Goal: Task Accomplishment & Management: Complete application form

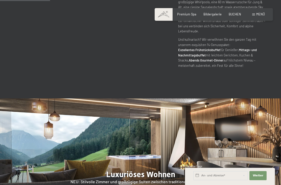
scroll to position [342, 0]
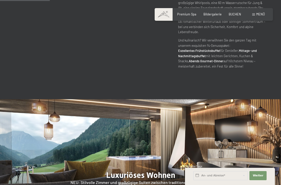
click at [236, 12] on span "BUCHEN" at bounding box center [235, 14] width 12 height 4
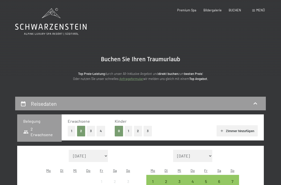
click at [259, 10] on span "Menü" at bounding box center [260, 10] width 9 height 4
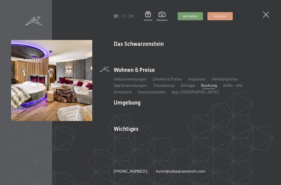
click at [196, 79] on link "Angebote" at bounding box center [197, 78] width 18 height 5
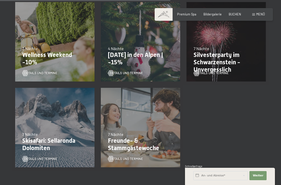
scroll to position [390, 0]
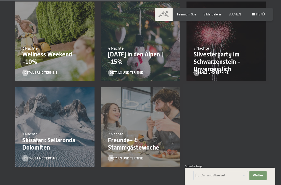
click at [134, 144] on p "Freunde- & Stammgästewoche" at bounding box center [140, 144] width 65 height 15
click at [147, 145] on p "Freunde- & Stammgästewoche" at bounding box center [140, 144] width 65 height 15
click at [163, 151] on div "Details und Termine" at bounding box center [139, 155] width 62 height 11
click at [125, 159] on span "Details und Termine" at bounding box center [126, 158] width 33 height 5
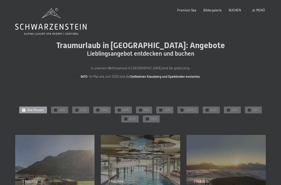
click at [64, 106] on div "✓ JAN" at bounding box center [59, 109] width 17 height 7
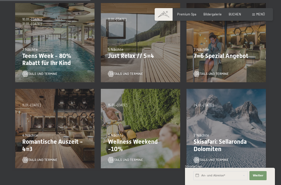
scroll to position [132, 0]
click at [172, 99] on div "13.11.–01.12.2025 11.12.–22.12.2025 15.01.–26.01.2026 12.03.–23.03.2026 3 Nächt…" at bounding box center [141, 128] width 86 height 86
click at [146, 58] on p "Just Relax // 5=4" at bounding box center [140, 55] width 65 height 7
click at [126, 75] on span "Details und Termine" at bounding box center [126, 73] width 33 height 5
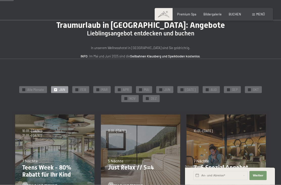
scroll to position [20, 0]
click at [82, 88] on span "FEB" at bounding box center [83, 89] width 6 height 5
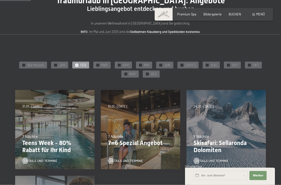
scroll to position [46, 0]
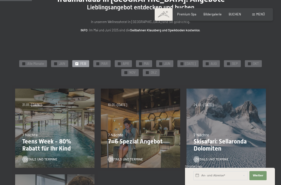
click at [105, 63] on span "MAR" at bounding box center [104, 63] width 6 height 5
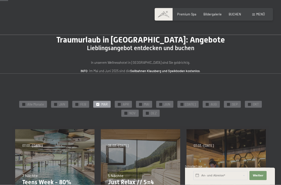
scroll to position [0, 0]
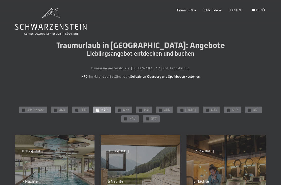
click at [27, 106] on div "✓ Alle Monate" at bounding box center [33, 109] width 28 height 7
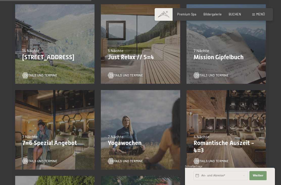
scroll to position [216, 0]
click at [215, 136] on div "4 Nächte" at bounding box center [226, 137] width 65 height 6
click at [209, 140] on p "Romantische Auszeit - 4=3" at bounding box center [226, 147] width 65 height 15
click at [231, 134] on div "4 Nächte" at bounding box center [226, 137] width 65 height 6
click at [236, 148] on p "Romantische Auszeit - 4=3" at bounding box center [226, 147] width 65 height 15
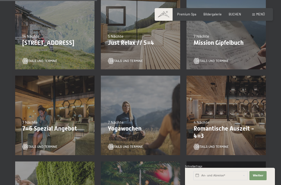
scroll to position [231, 0]
click at [141, 110] on div "02.11.–21.12.2025 7 Nächte Yogawochen Details und Termine" at bounding box center [141, 115] width 86 height 86
click at [47, 108] on div "04.10.–26.10.2025 01.11.–21.12.2025 10.01.–01.02.2026 07.03.–29.03.2026 16.05.–…" at bounding box center [55, 115] width 86 height 86
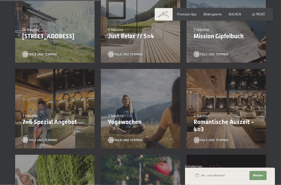
scroll to position [237, 0]
click at [213, 138] on span "Details und Termine" at bounding box center [212, 140] width 33 height 5
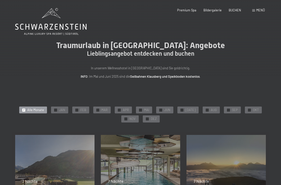
click at [42, 27] on icon at bounding box center [51, 27] width 72 height 6
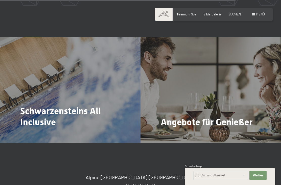
scroll to position [1505, 0]
click at [260, 15] on span "Menü" at bounding box center [260, 14] width 9 height 4
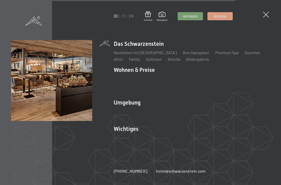
click at [272, 11] on div "DE IT EN Gutschein Bildergalerie Anfragen Buchen DE IT EN Das Schwarzenstein Ne…" at bounding box center [140, 92] width 281 height 185
click at [263, 18] on div "DE IT EN Gutschein Bildergalerie Anfragen Buchen DE IT EN Das Schwarzenstein Ne…" at bounding box center [140, 92] width 281 height 185
click at [265, 17] on span at bounding box center [266, 15] width 6 height 6
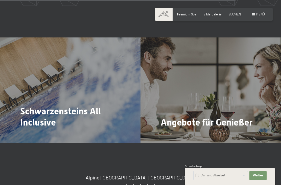
click at [236, 13] on span "BUCHEN" at bounding box center [235, 14] width 12 height 4
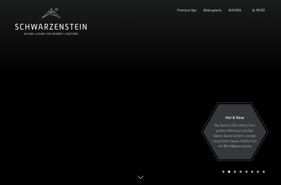
click at [235, 9] on span "BUCHEN" at bounding box center [235, 10] width 12 height 4
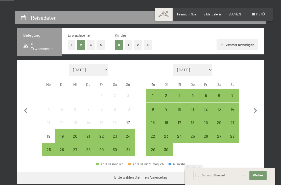
scroll to position [87, 0]
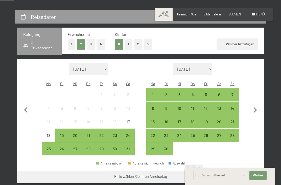
click at [255, 107] on icon "button" at bounding box center [255, 109] width 3 height 5
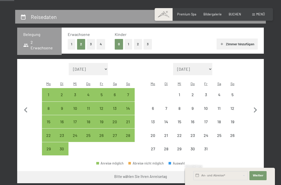
select select "2025-09-01"
select select "2025-10-01"
select select "2025-09-01"
select select "2025-10-01"
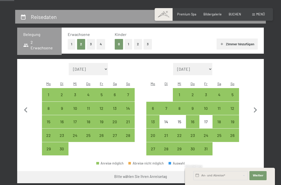
click at [255, 105] on icon "button" at bounding box center [255, 110] width 11 height 11
select select "2025-10-01"
select select "2025-11-01"
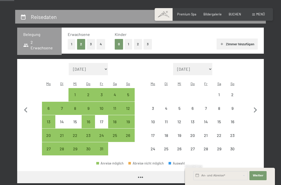
click at [259, 105] on icon "button" at bounding box center [255, 110] width 11 height 11
select select "[DATE]"
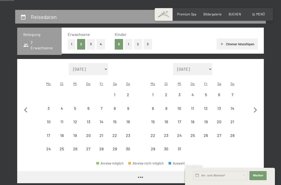
select select "[DATE]"
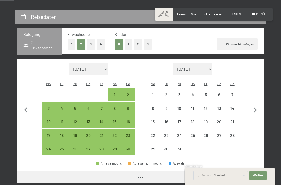
click at [257, 107] on icon "button" at bounding box center [255, 110] width 11 height 11
select select "[DATE]"
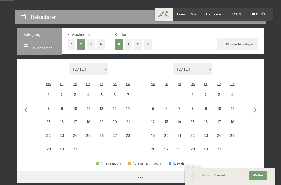
select select "[DATE]"
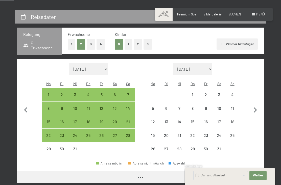
select select "[DATE]"
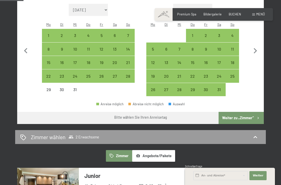
scroll to position [146, 0]
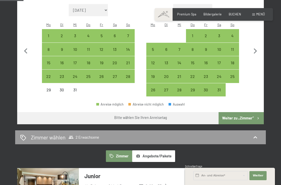
click at [233, 74] on div "25" at bounding box center [232, 80] width 12 height 12
select select "2025-12-01"
select select "2026-01-01"
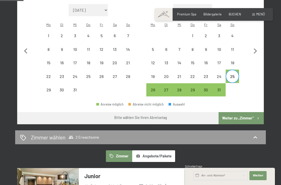
click at [204, 88] on div "30" at bounding box center [206, 94] width 12 height 12
select select "2025-12-01"
select select "2026-01-01"
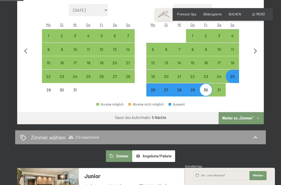
click at [256, 116] on icon "button" at bounding box center [258, 118] width 4 height 4
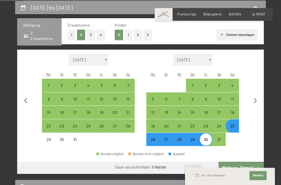
select select "2025-12-01"
select select "2026-01-01"
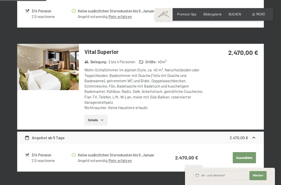
scroll to position [244, 0]
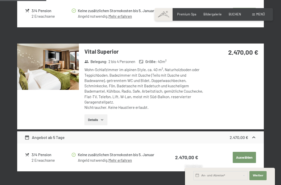
click at [104, 109] on span "Einwilligung Marketing*" at bounding box center [113, 106] width 42 height 5
click at [89, 109] on input "Einwilligung Marketing*" at bounding box center [86, 106] width 5 height 5
click at [100, 109] on span "Einwilligung Marketing*" at bounding box center [113, 106] width 42 height 5
click at [89, 109] on input "Einwilligung Marketing*" at bounding box center [86, 106] width 5 height 5
checkbox input "false"
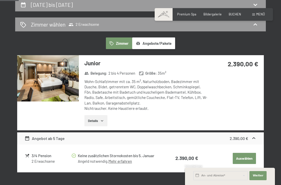
scroll to position [99, 0]
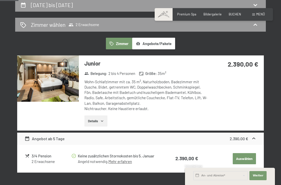
click at [166, 41] on button "Angebote/Pakete" at bounding box center [153, 44] width 43 height 12
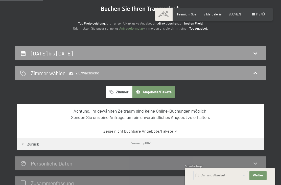
scroll to position [51, 0]
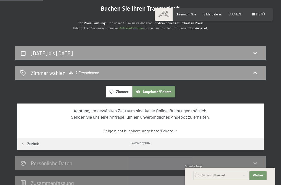
click at [162, 91] on button "Angebote/Pakete" at bounding box center [153, 92] width 43 height 12
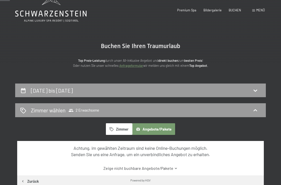
scroll to position [0, 0]
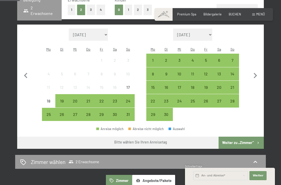
scroll to position [122, 0]
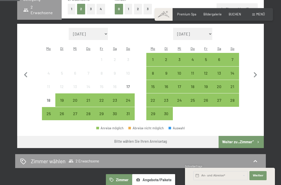
click at [254, 71] on icon "button" at bounding box center [255, 75] width 11 height 11
select select "2025-09-01"
select select "2025-10-01"
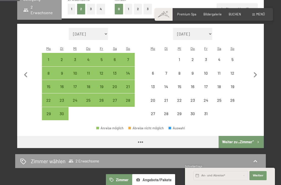
click at [255, 72] on icon "button" at bounding box center [255, 74] width 3 height 5
select select "2025-10-01"
select select "2025-11-01"
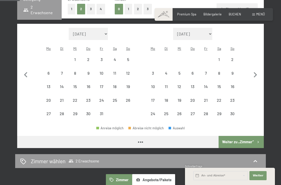
select select "2025-10-01"
select select "2025-11-01"
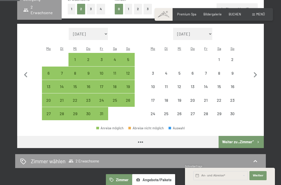
click at [259, 71] on icon "button" at bounding box center [255, 75] width 11 height 11
select select "2025-11-01"
select select "2025-12-01"
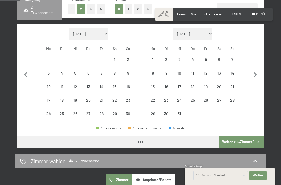
select select "2025-11-01"
select select "2025-12-01"
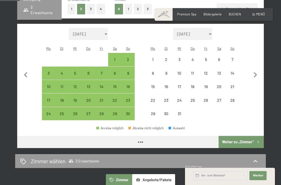
click at [259, 70] on icon "button" at bounding box center [255, 75] width 11 height 11
select select "2025-12-01"
select select "2026-01-01"
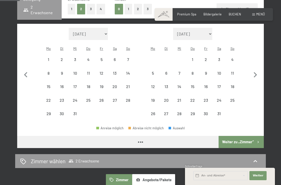
select select "2025-12-01"
select select "2026-01-01"
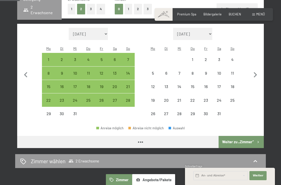
click at [259, 71] on icon "button" at bounding box center [255, 75] width 11 height 11
select select "2026-01-01"
select select "2026-02-01"
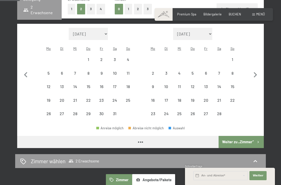
select select "2026-01-01"
select select "2026-02-01"
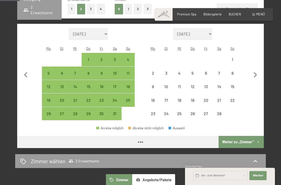
select select "2026-01-01"
select select "2026-02-01"
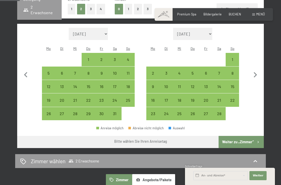
click at [233, 57] on div "1" at bounding box center [232, 63] width 12 height 12
select select "2026-01-01"
select select "2026-02-01"
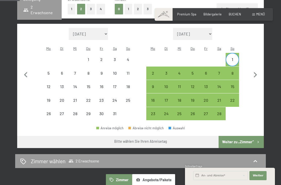
click at [206, 71] on div "6" at bounding box center [206, 77] width 12 height 12
select select "2026-01-01"
select select "2026-02-01"
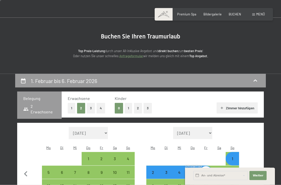
scroll to position [0, 0]
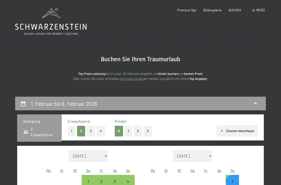
click at [237, 8] on span "BUCHEN" at bounding box center [235, 10] width 12 height 4
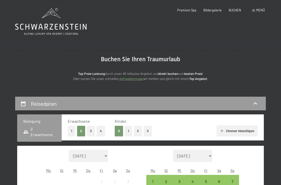
click at [261, 8] on span "Menü" at bounding box center [260, 10] width 9 height 4
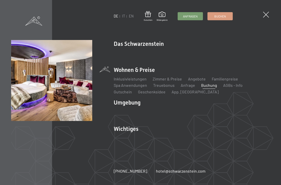
click at [171, 83] on link "Treuebonus" at bounding box center [163, 85] width 21 height 5
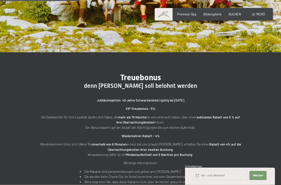
scroll to position [115, 0]
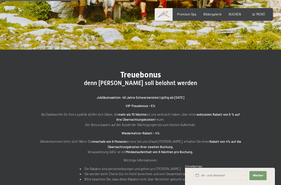
click at [258, 14] on span "Menü" at bounding box center [260, 14] width 9 height 4
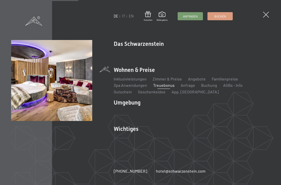
click at [176, 81] on link "Zimmer & Preise" at bounding box center [167, 78] width 29 height 5
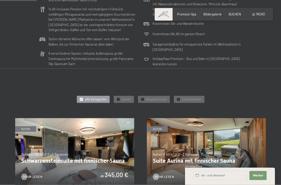
scroll to position [151, 0]
click at [157, 99] on div "✓ Doppelzimmer" at bounding box center [154, 99] width 32 height 7
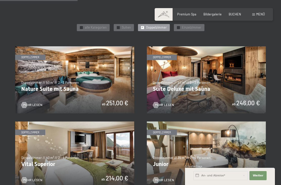
scroll to position [223, 0]
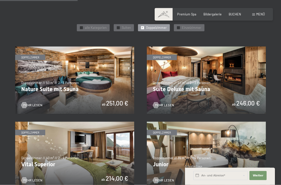
click at [105, 158] on img at bounding box center [74, 155] width 119 height 67
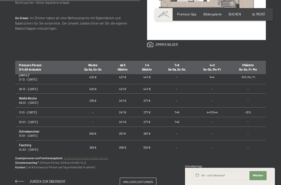
scroll to position [157, 0]
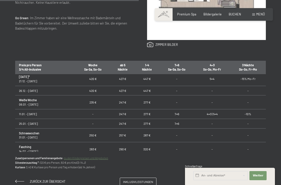
click at [261, 16] on span "Menü" at bounding box center [260, 14] width 9 height 4
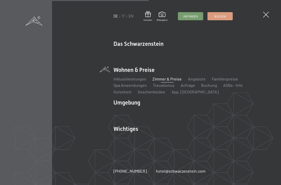
scroll to position [287, 0]
click at [195, 14] on span "Anfragen" at bounding box center [190, 16] width 15 height 4
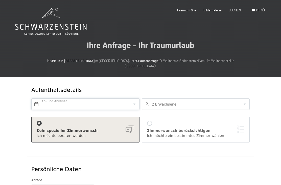
click at [90, 98] on input "text" at bounding box center [85, 103] width 108 height 11
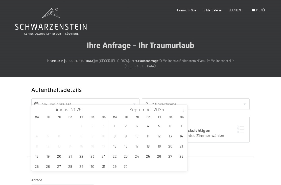
click at [185, 107] on span at bounding box center [183, 109] width 9 height 9
click at [182, 109] on icon at bounding box center [184, 111] width 4 height 4
click at [181, 109] on span at bounding box center [183, 109] width 9 height 9
click at [182, 110] on icon at bounding box center [184, 111] width 4 height 4
type input "2026"
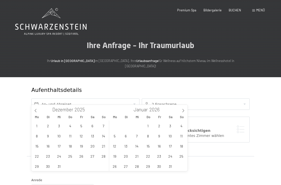
click at [186, 107] on span at bounding box center [183, 109] width 9 height 9
type input "2026"
click at [183, 122] on span "1" at bounding box center [181, 126] width 10 height 10
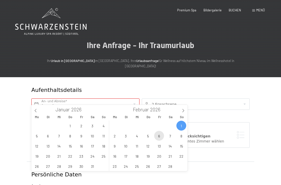
click at [159, 135] on span "6" at bounding box center [159, 136] width 10 height 10
type input "So. 01.02.2026 - Fr. 06.02.2026"
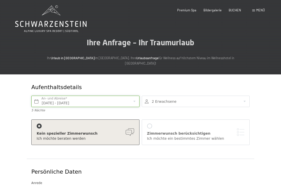
scroll to position [7, 0]
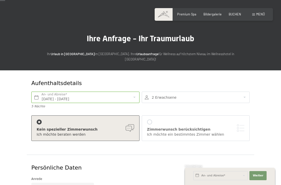
click at [151, 119] on div "Zimmerwunsch berücksichtigen Ich möchte ein bestimmtes Zimmer wählen" at bounding box center [196, 127] width 98 height 17
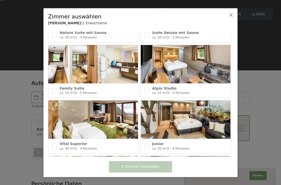
scroll to position [161, 0]
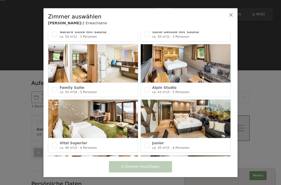
click at [57, 136] on img at bounding box center [93, 119] width 90 height 38
checkbox input "true"
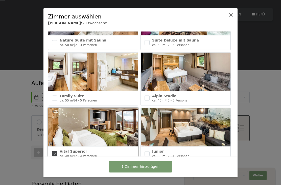
scroll to position [152, 0]
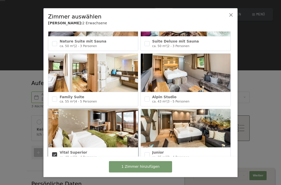
click at [148, 98] on input "checkbox" at bounding box center [147, 99] width 5 height 5
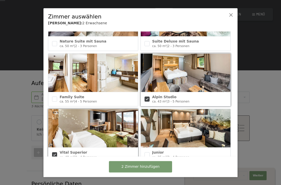
click at [147, 97] on input "checkbox" at bounding box center [147, 99] width 5 height 5
checkbox input "false"
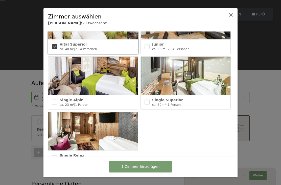
scroll to position [259, 0]
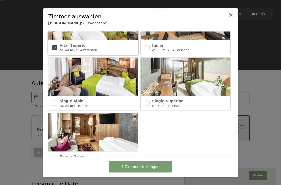
click at [142, 172] on button "1 Zimmer hinzufügen" at bounding box center [140, 166] width 63 height 11
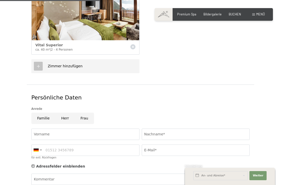
scroll to position [164, 0]
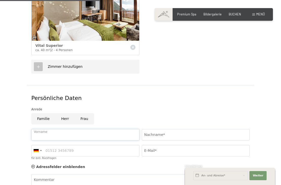
click at [92, 132] on input "Vorname" at bounding box center [85, 134] width 108 height 11
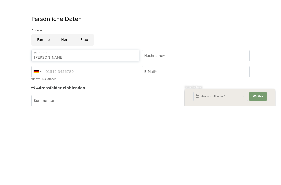
type input "Oliver"
click at [172, 129] on input "Nachname*" at bounding box center [196, 134] width 108 height 11
type input "Venohr"
click at [87, 145] on input "für evtl. Rückfragen" at bounding box center [85, 150] width 108 height 11
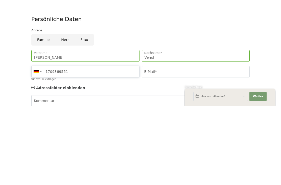
type input "1709369551"
click at [157, 145] on input "E-Mail*" at bounding box center [196, 150] width 108 height 11
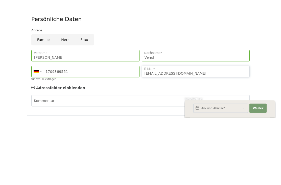
scroll to position [177, 0]
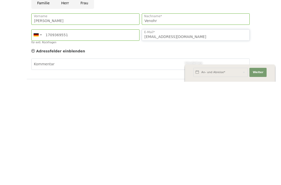
type input "Ovenohr@buechel-online.com"
click at [56, 162] on div "Kommentar" at bounding box center [140, 168] width 218 height 12
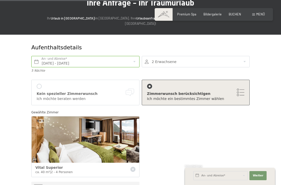
scroll to position [227, 0]
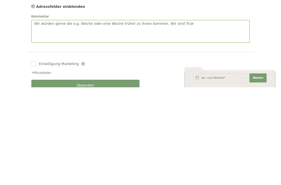
click at [184, 118] on textarea "Wir würden gerne die o.g. Woche oder eine Woche früher zu ihnen kommen. Wir sin…" at bounding box center [140, 129] width 218 height 23
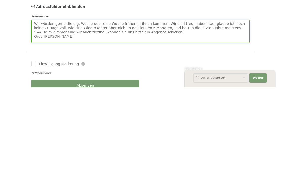
type textarea "Wir würden gerne die o.g. Woche oder eine Woche früher zu ihnen kommen. Wir sin…"
click at [30, 157] on div "Einwilligung Marketing Der Unterfertigte, der die Aufklärung laut Link gelesen …" at bounding box center [85, 162] width 110 height 10
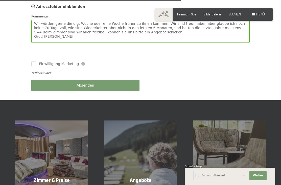
click at [35, 59] on div "Einwilligung Marketing Der Unterfertigte, der die Aufklärung laut Link gelesen …" at bounding box center [85, 64] width 110 height 10
click at [39, 61] on label "Einwilligung Marketing" at bounding box center [57, 63] width 42 height 5
click at [36, 61] on input "Einwilligung Marketing" at bounding box center [33, 63] width 5 height 5
click at [41, 61] on span "Einwilligung Marketing" at bounding box center [59, 63] width 40 height 5
click at [36, 61] on input "Einwilligung Marketing" at bounding box center [33, 63] width 5 height 5
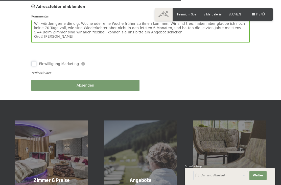
click at [34, 61] on input "Einwilligung Marketing" at bounding box center [33, 63] width 5 height 5
checkbox input "true"
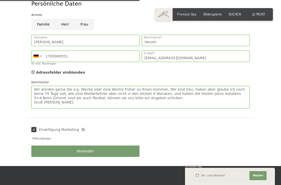
scroll to position [255, 0]
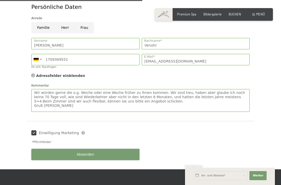
click at [99, 149] on button "Absenden" at bounding box center [85, 154] width 108 height 11
